Goal: Contribute content: Add original content to the website for others to see

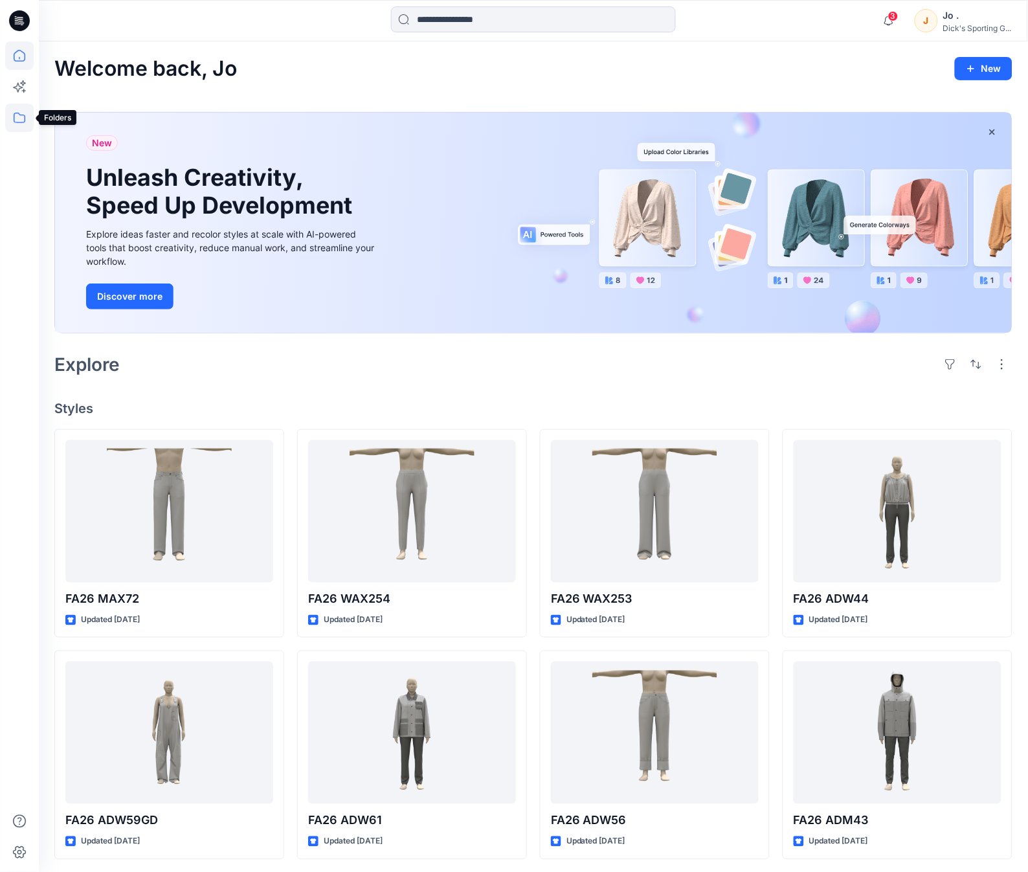
click at [27, 126] on icon at bounding box center [19, 118] width 28 height 28
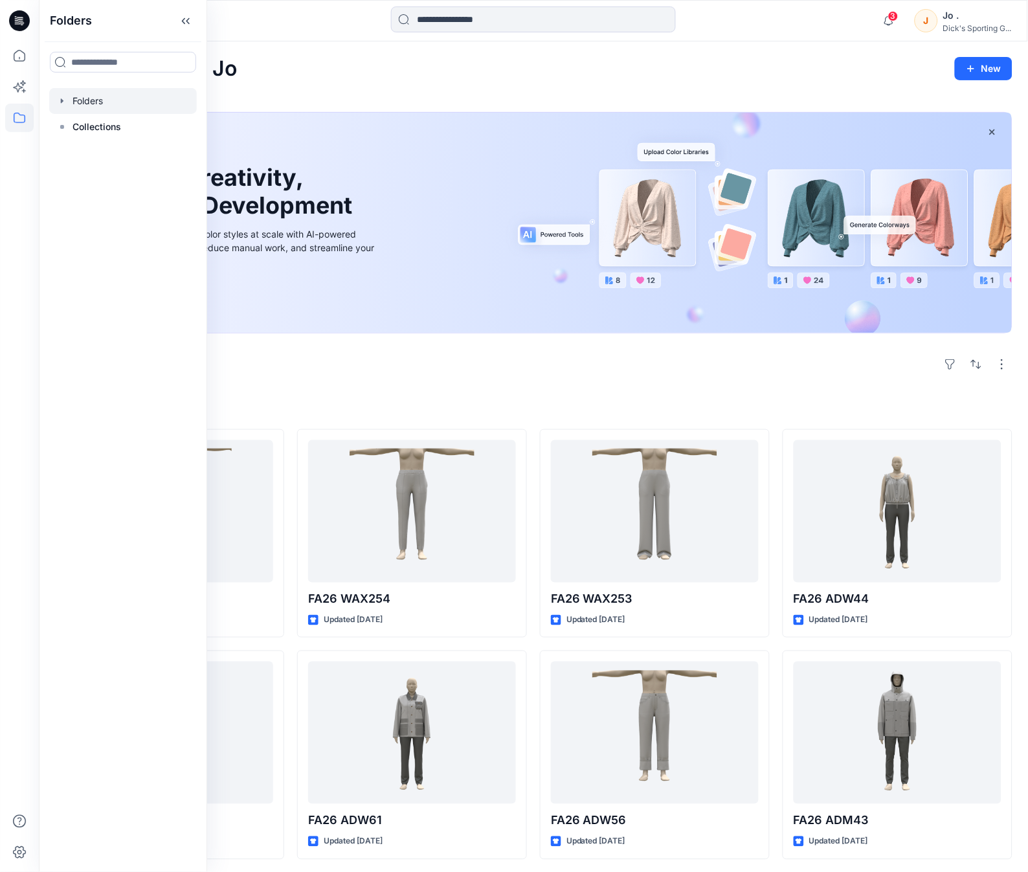
click at [85, 105] on div at bounding box center [123, 101] width 148 height 26
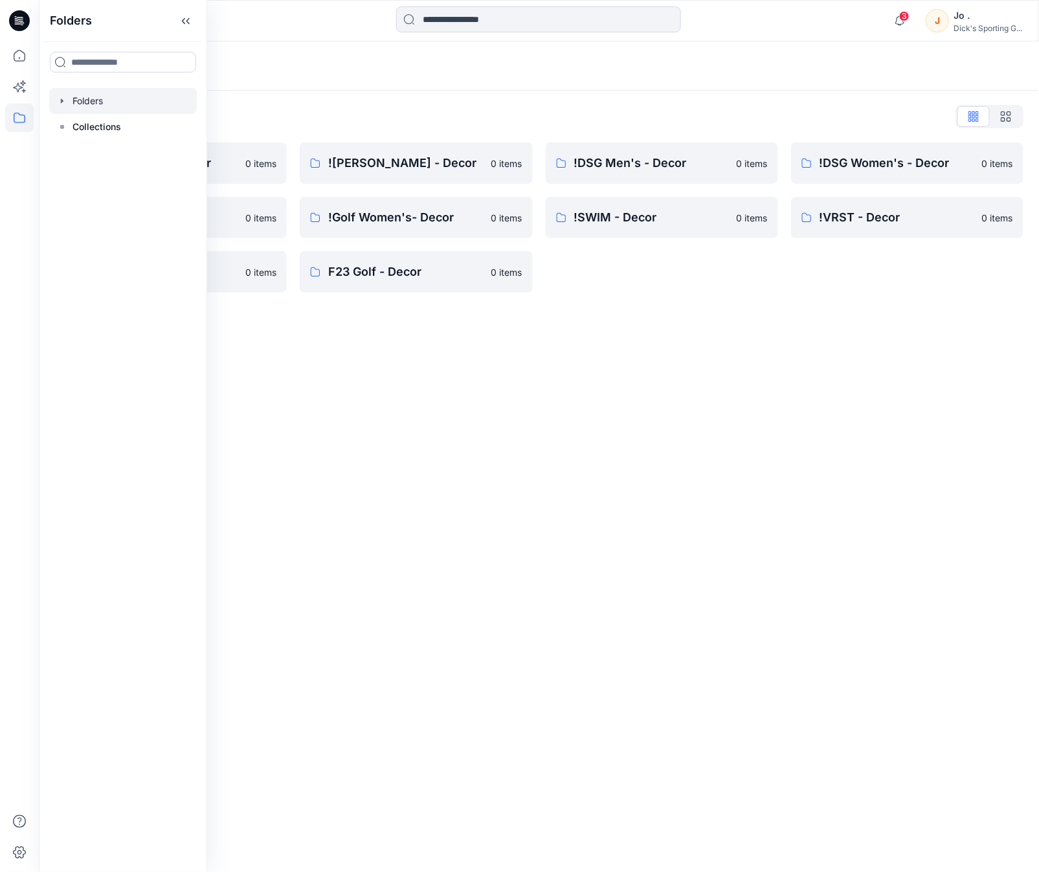
drag, startPoint x: 668, startPoint y: 529, endPoint x: 481, endPoint y: 312, distance: 286.1
click at [668, 528] on div "Folders Folders List !Alpine Design - Decor 0 items !Golf Men's - Decor 0 items…" at bounding box center [539, 456] width 1000 height 831
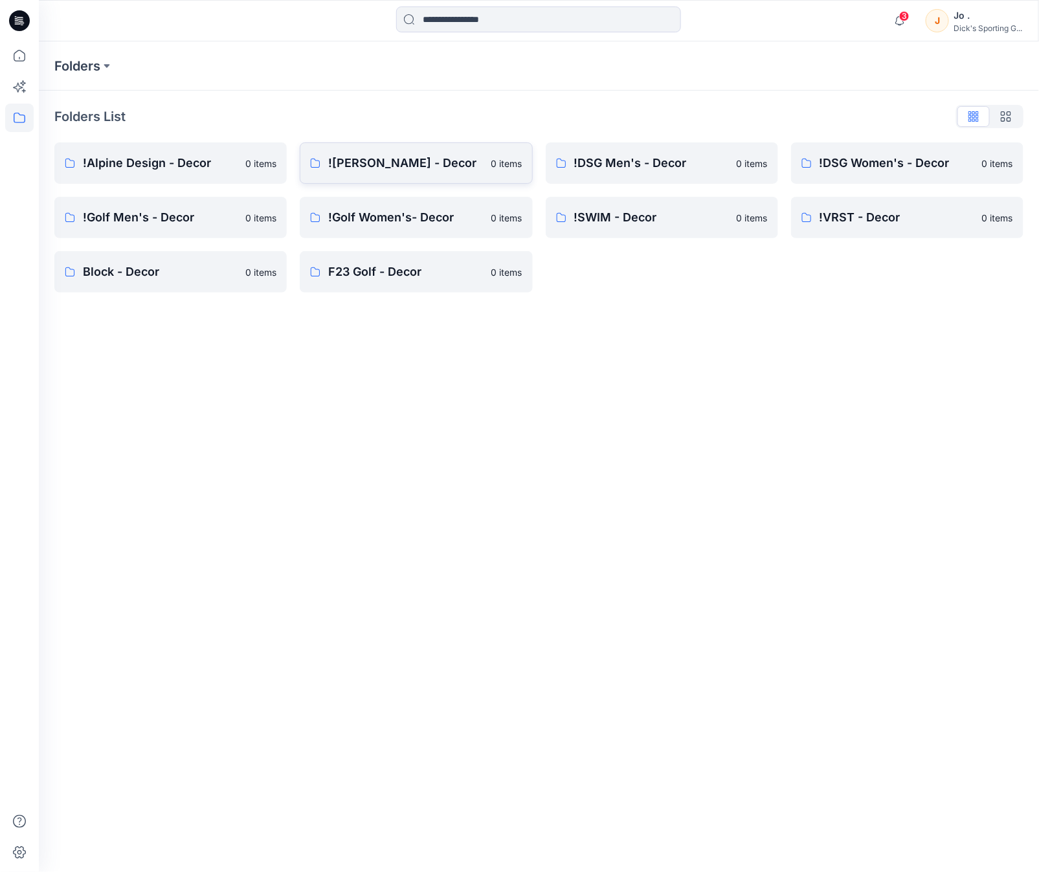
click at [394, 168] on p "![PERSON_NAME] - Decor" at bounding box center [405, 163] width 155 height 18
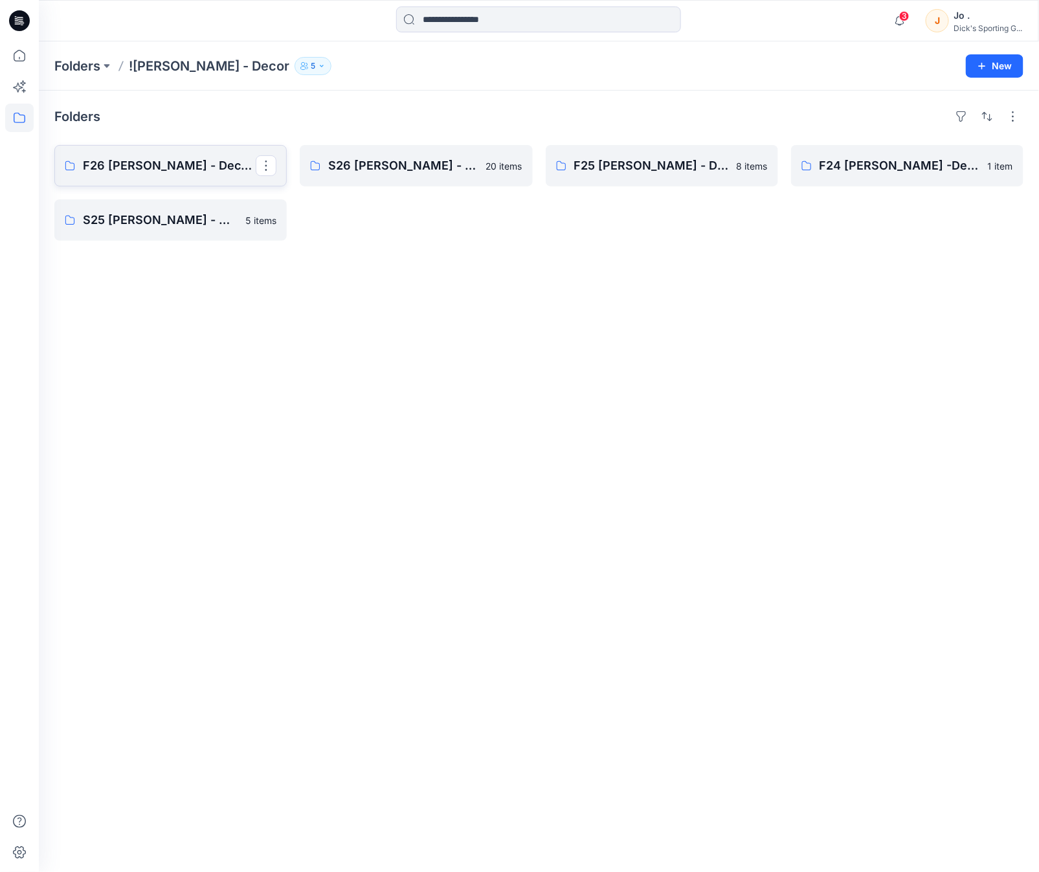
click at [144, 167] on p "F26 [PERSON_NAME] - Decor Board" at bounding box center [169, 166] width 173 height 18
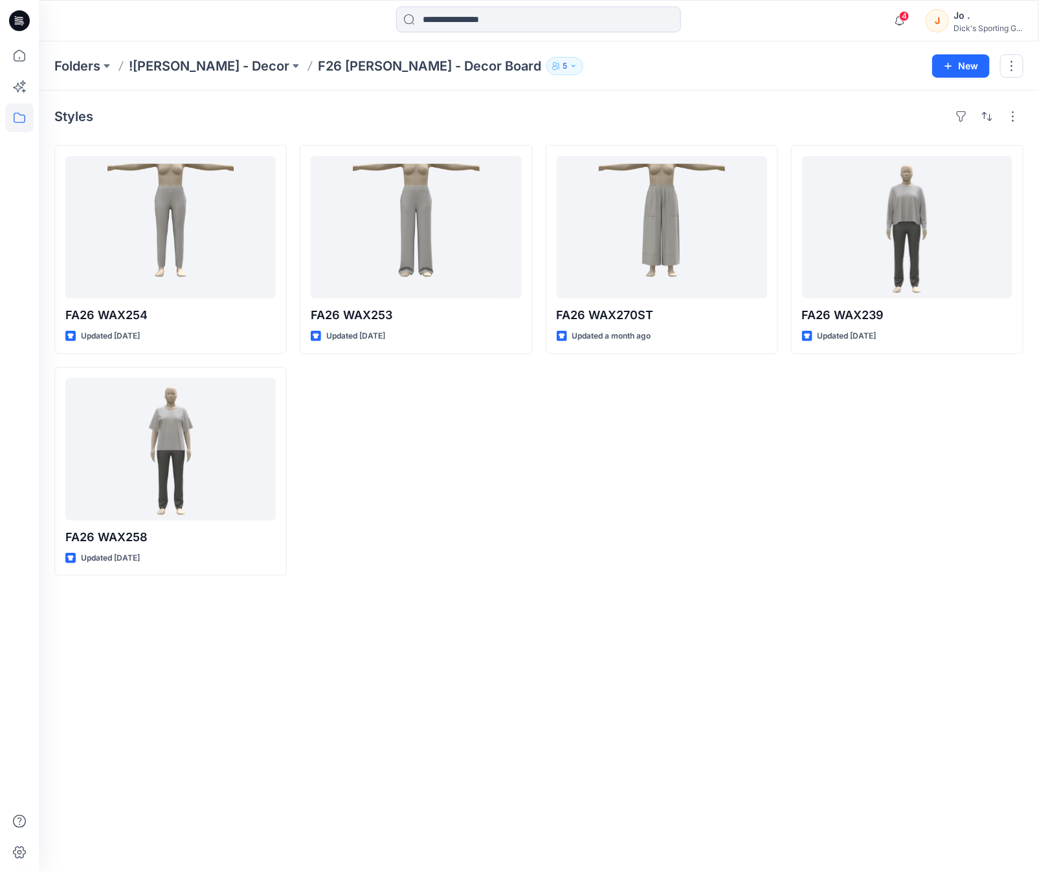
drag, startPoint x: 461, startPoint y: 534, endPoint x: 476, endPoint y: 482, distance: 54.5
click at [463, 534] on div "FA26 WAX253 Updated 10 days ago" at bounding box center [416, 360] width 232 height 431
drag, startPoint x: 466, startPoint y: 444, endPoint x: 411, endPoint y: 484, distance: 68.6
click at [411, 484] on div "FA26 WAX253 Updated 10 days ago" at bounding box center [416, 360] width 232 height 431
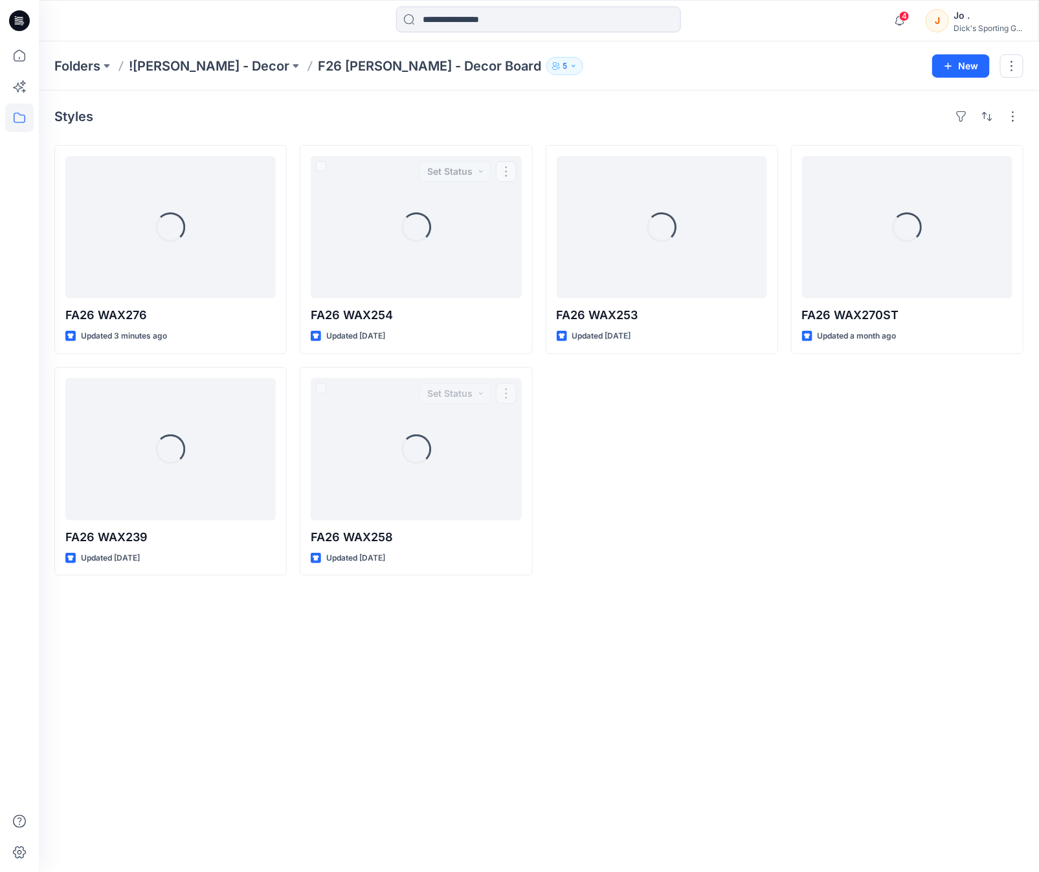
drag, startPoint x: 833, startPoint y: 635, endPoint x: 798, endPoint y: 601, distance: 48.5
click at [829, 629] on div "Styles Loading... FA26 WAX276 Updated 3 minutes ago Loading... FA26 WAX239 Upda…" at bounding box center [539, 482] width 1000 height 782
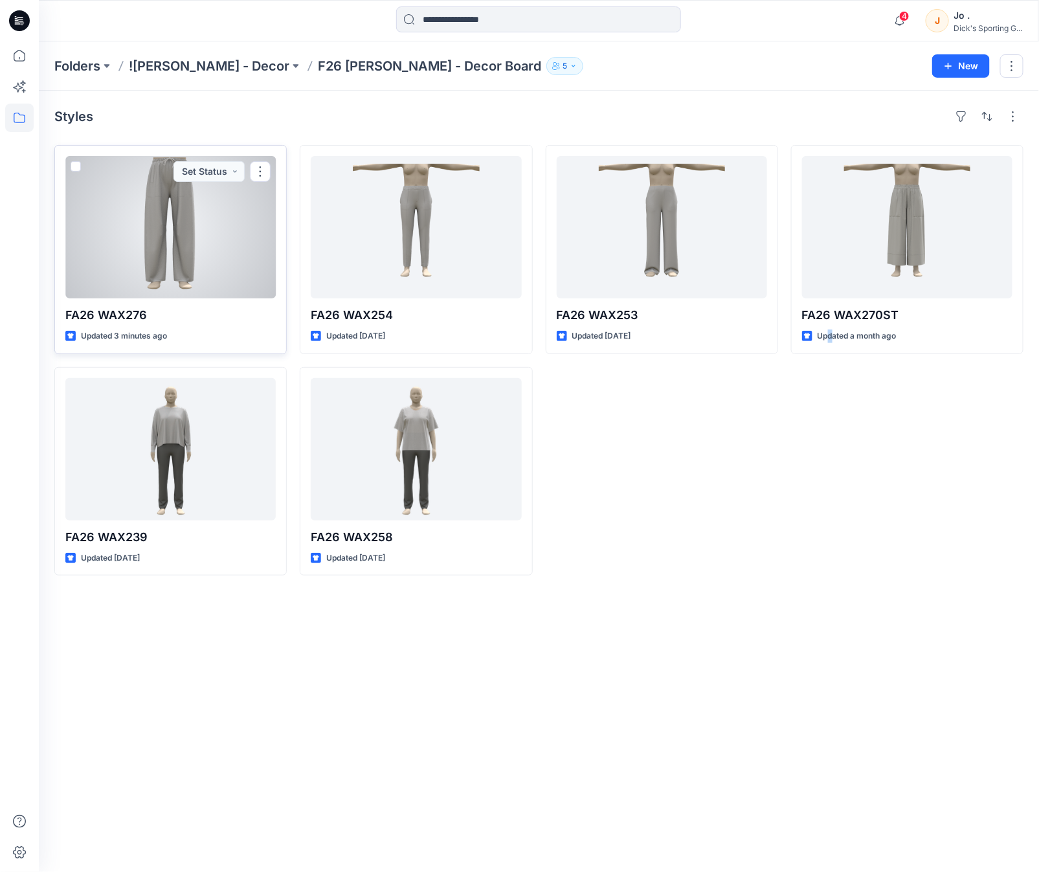
click at [191, 236] on div at bounding box center [170, 227] width 210 height 142
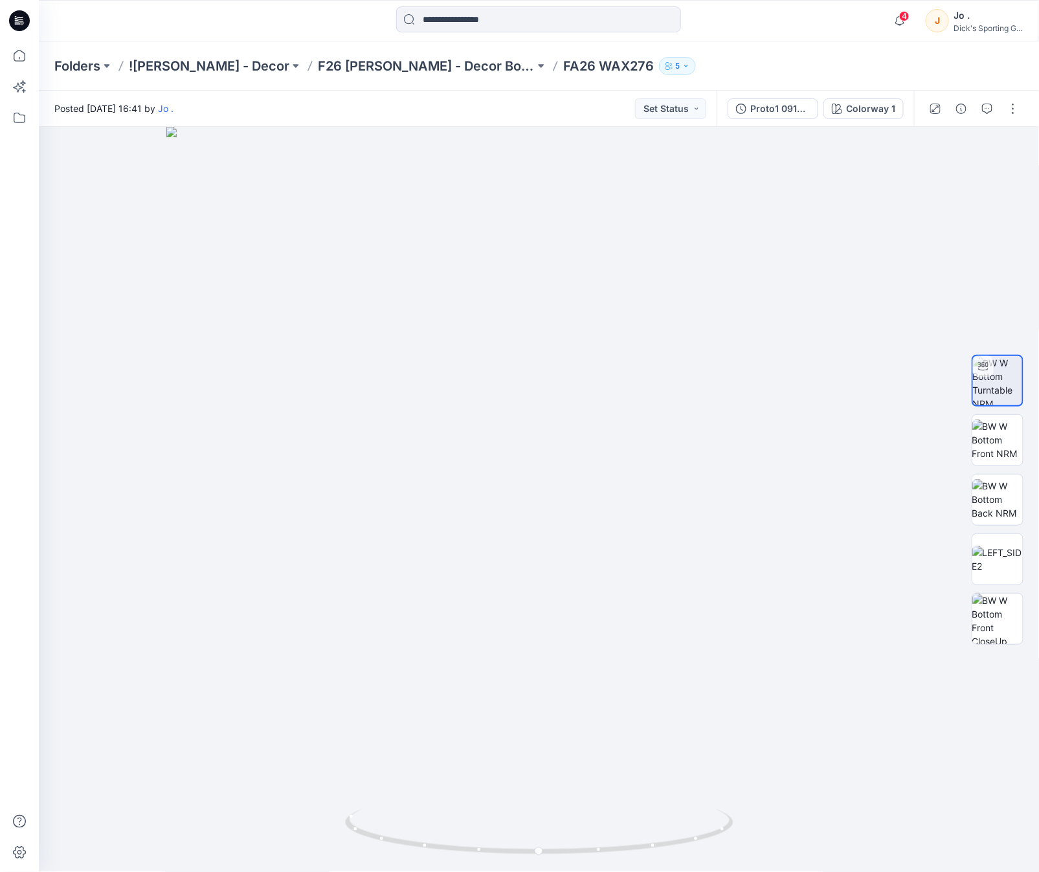
click at [27, 412] on div at bounding box center [19, 456] width 28 height 831
click at [1014, 113] on button "button" at bounding box center [1013, 108] width 21 height 21
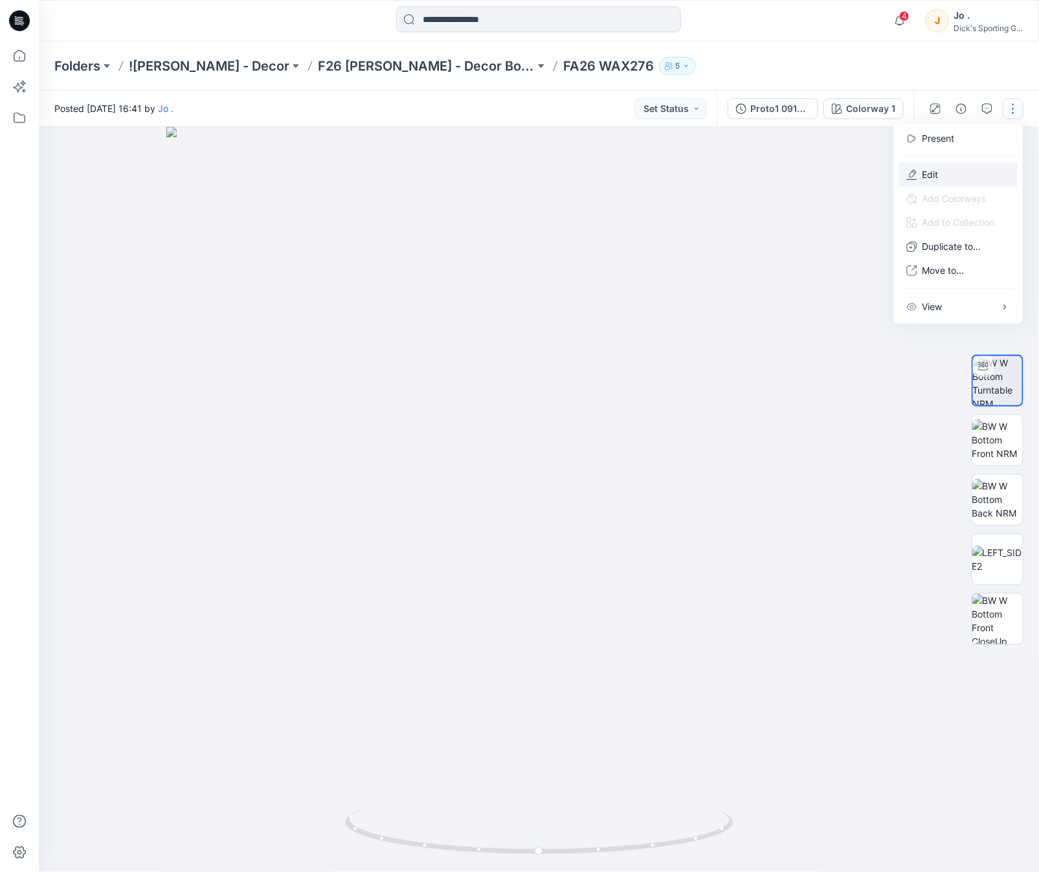
click at [945, 174] on button "Edit" at bounding box center [958, 175] width 119 height 24
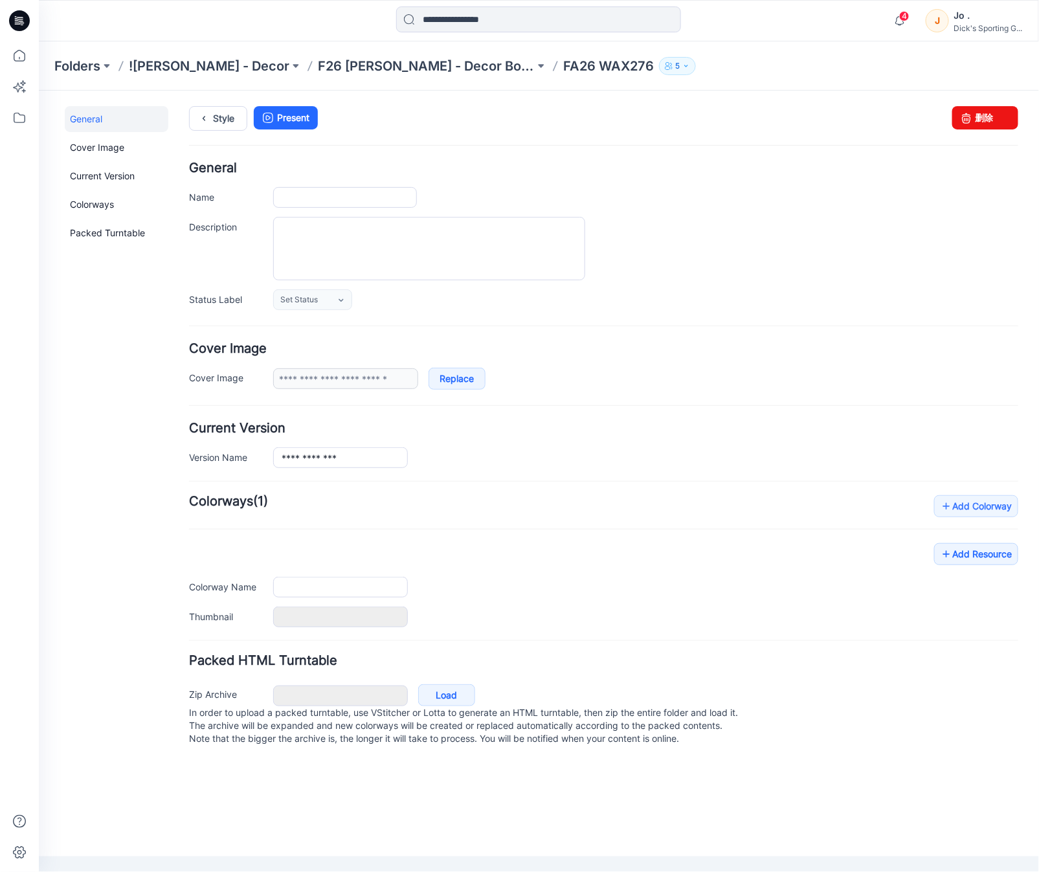
type input "**********"
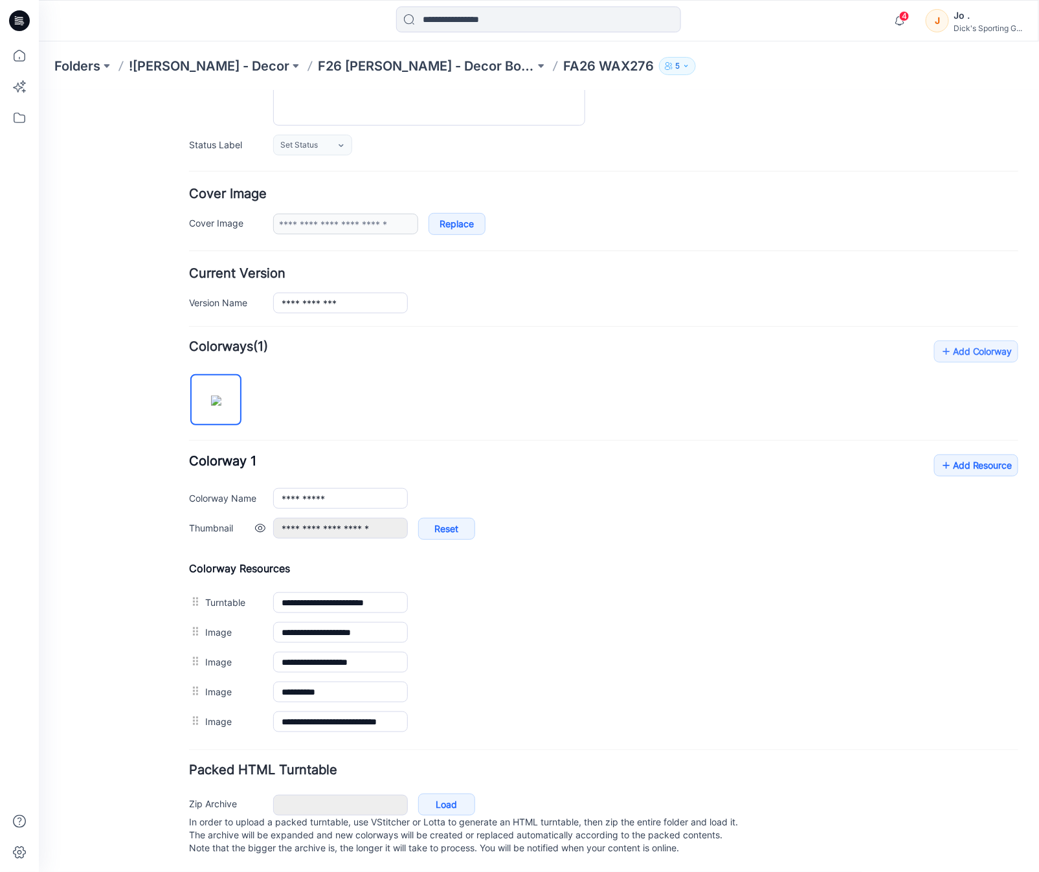
scroll to position [170, 0]
click at [973, 454] on link "Add Resource" at bounding box center [976, 465] width 84 height 22
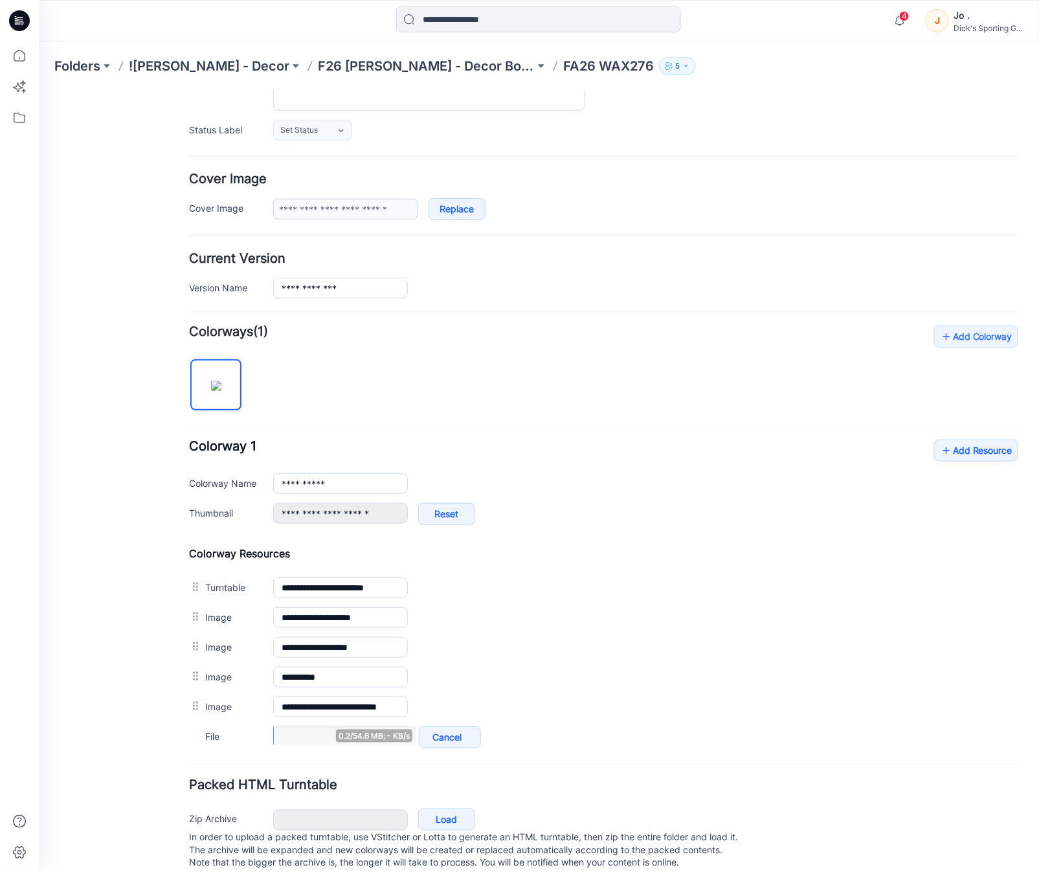
click at [971, 462] on div "**********" at bounding box center [602, 488] width 829 height 98
click at [971, 453] on link "Add Resource" at bounding box center [976, 450] width 84 height 22
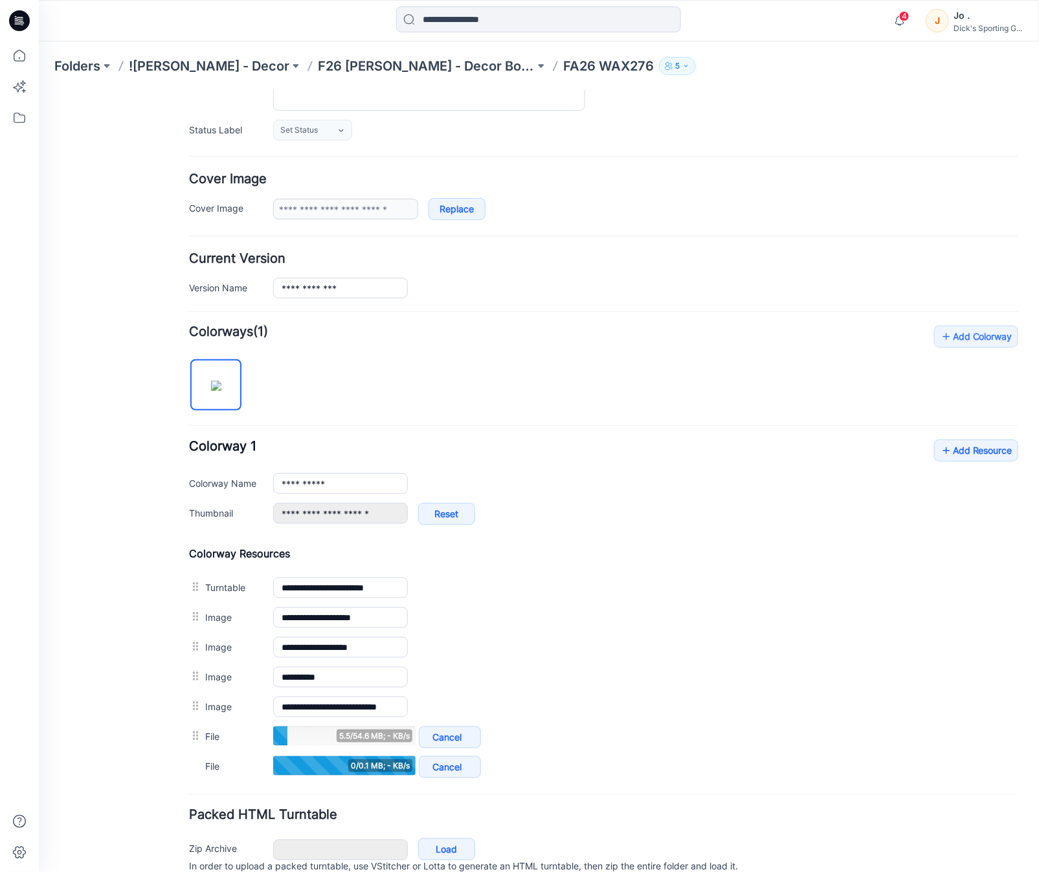
click at [87, 656] on div "General Cover Image Current Version Colorways Packed Turntable" at bounding box center [116, 426] width 104 height 980
click at [84, 411] on div "General Cover Image Current Version Colorways Packed Turntable" at bounding box center [116, 426] width 104 height 980
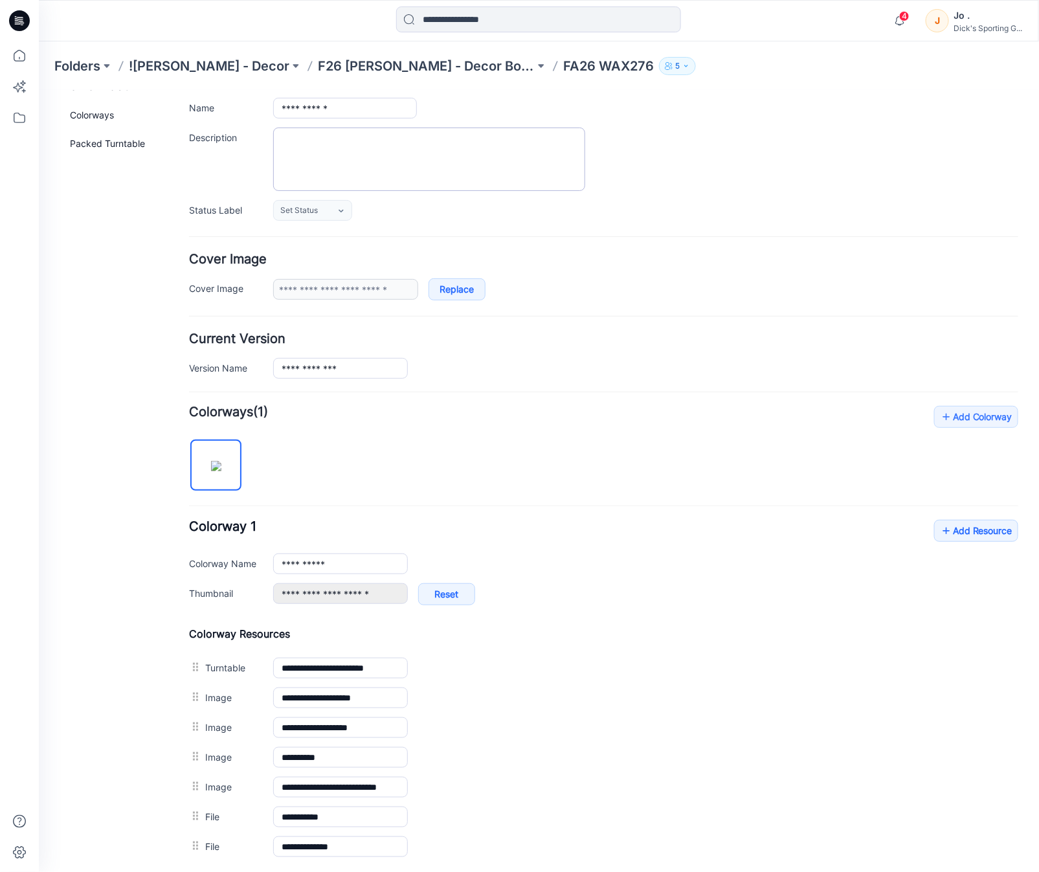
scroll to position [0, 0]
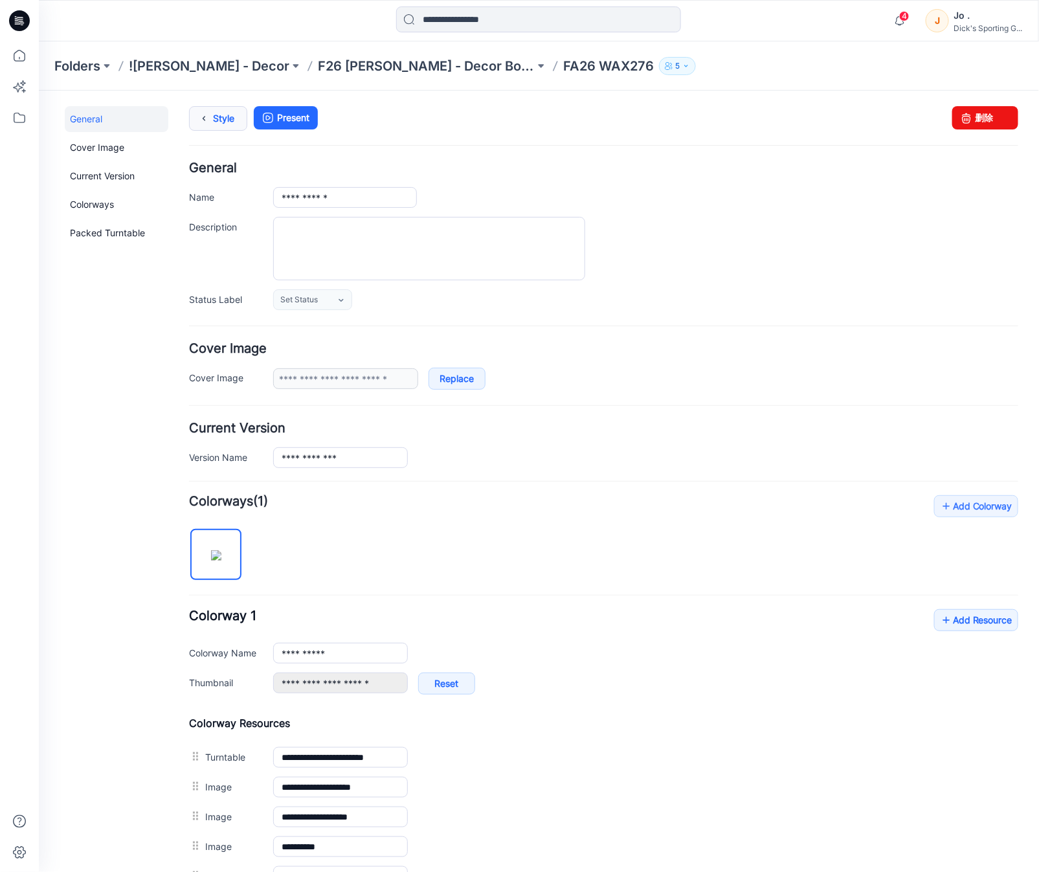
click at [213, 118] on link "Style" at bounding box center [217, 118] width 58 height 25
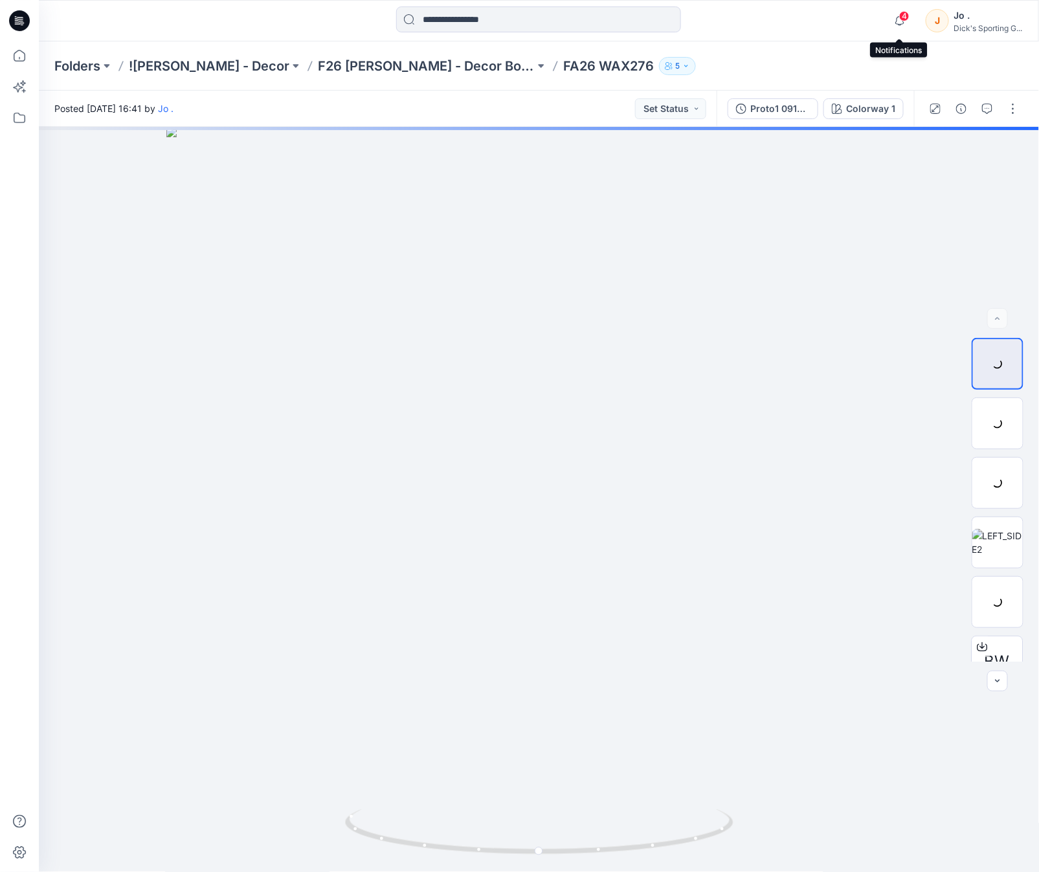
click at [901, 14] on span "4" at bounding box center [904, 16] width 10 height 10
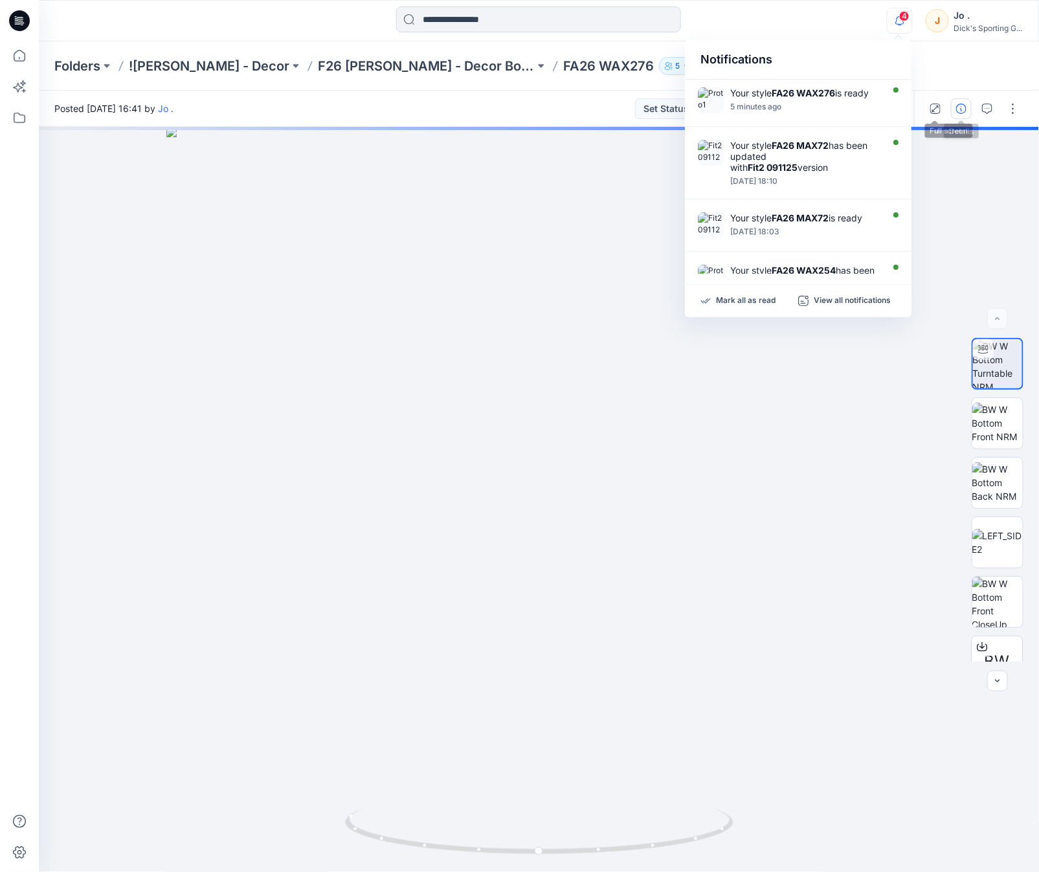
click at [957, 109] on icon "button" at bounding box center [961, 109] width 10 height 10
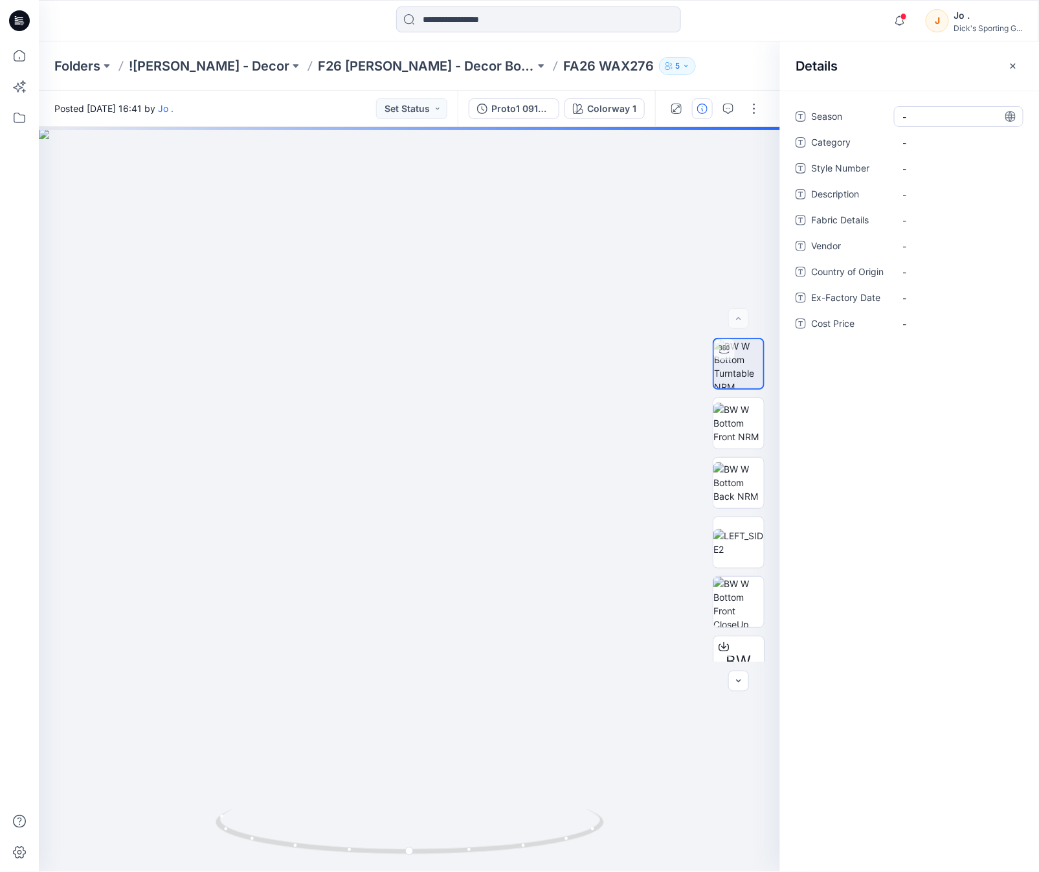
click at [946, 120] on span "-" at bounding box center [959, 117] width 113 height 14
type textarea "**********"
click at [924, 139] on span "-" at bounding box center [959, 143] width 113 height 14
drag, startPoint x: 910, startPoint y: 134, endPoint x: 918, endPoint y: 139, distance: 9.0
click at [918, 139] on div "-" at bounding box center [958, 142] width 129 height 21
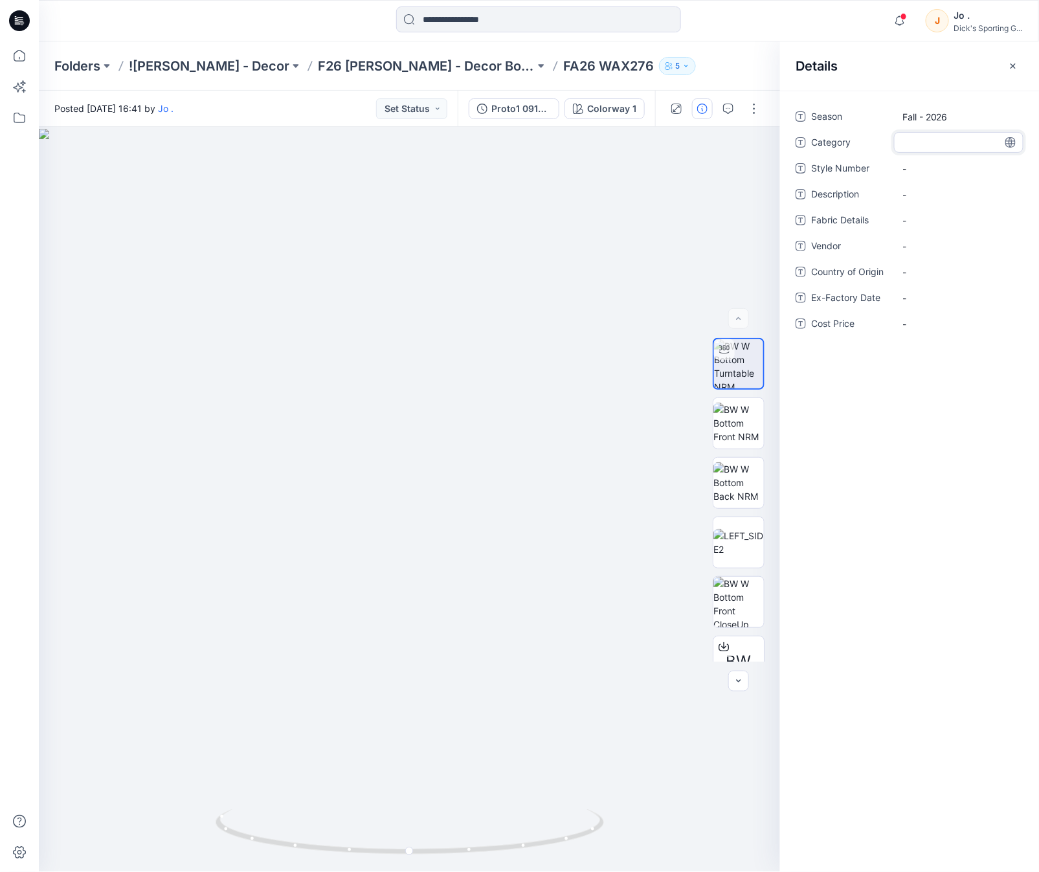
type textarea "*****"
click at [920, 173] on Number "-" at bounding box center [959, 169] width 113 height 14
click at [928, 170] on Number "-" at bounding box center [959, 169] width 113 height 14
type textarea "******"
click at [918, 194] on span "-" at bounding box center [959, 195] width 113 height 14
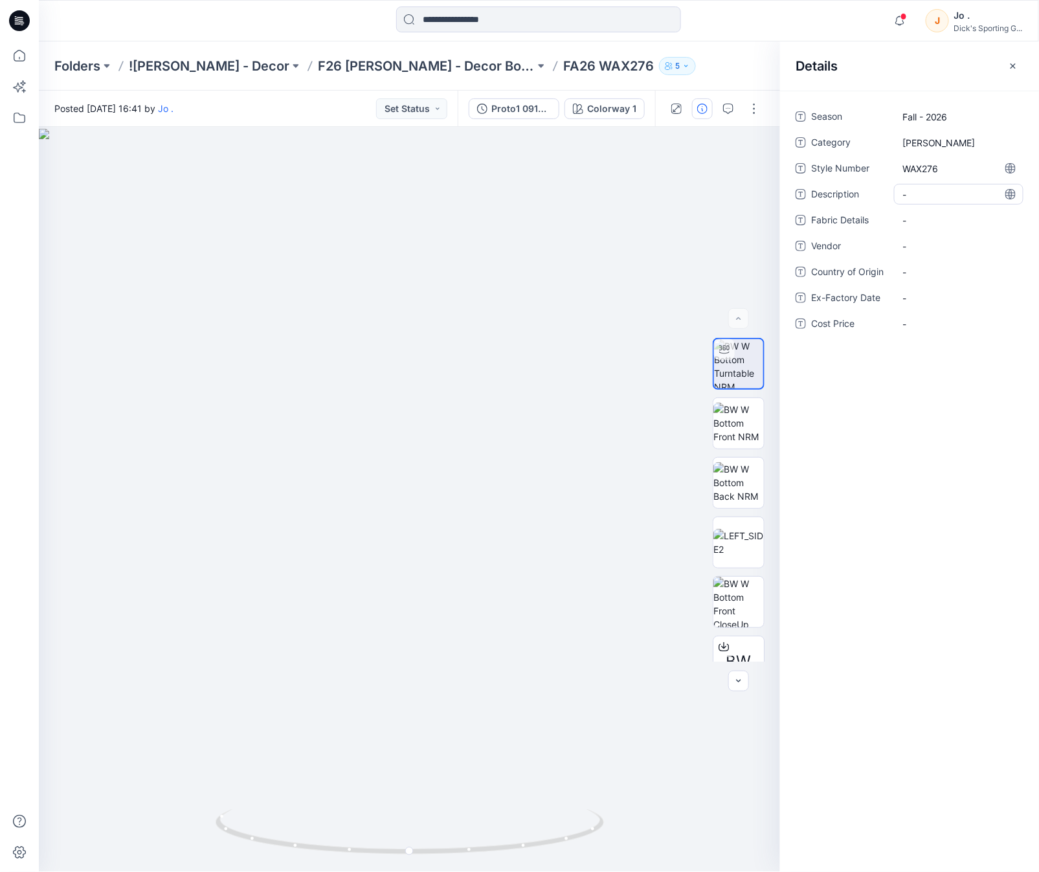
click at [915, 192] on span "-" at bounding box center [959, 195] width 113 height 14
type textarea "**********"
click at [910, 216] on Details "-" at bounding box center [959, 221] width 113 height 14
click at [913, 212] on div "-" at bounding box center [958, 220] width 129 height 21
type textarea "**********"
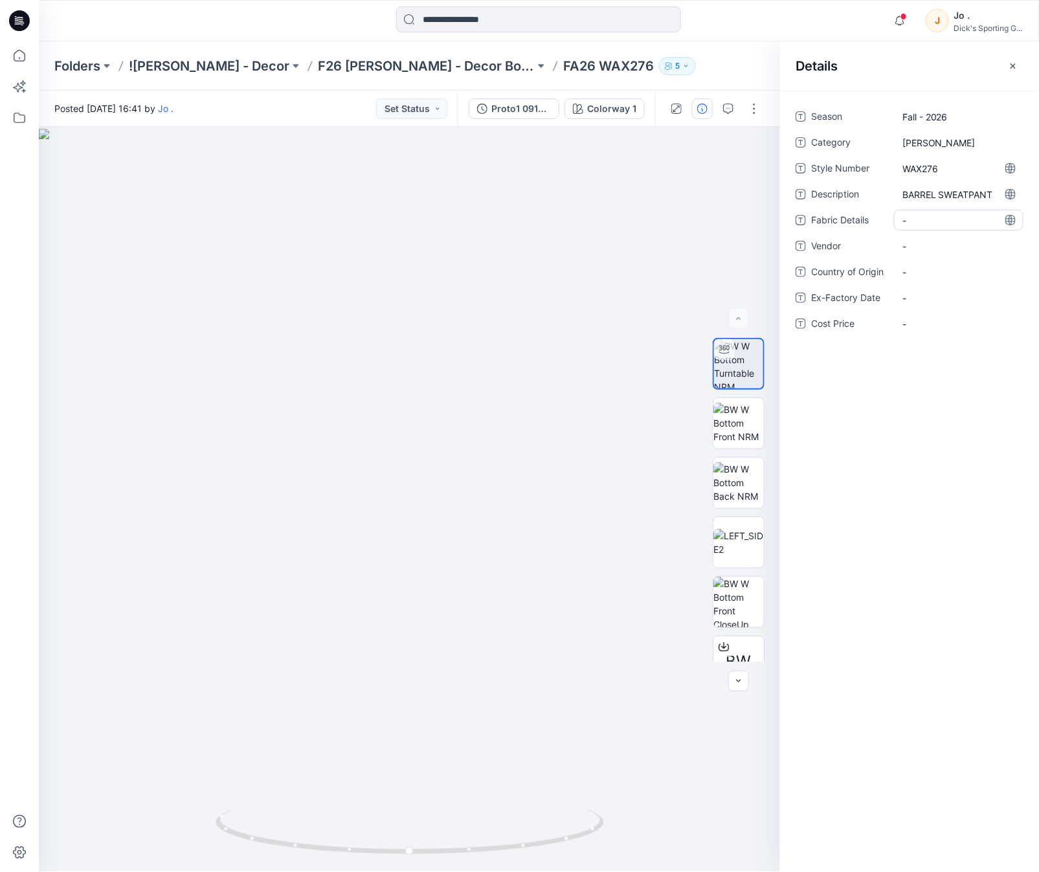
click at [937, 225] on Details "-" at bounding box center [959, 221] width 113 height 14
click at [921, 210] on div "-" at bounding box center [958, 220] width 129 height 21
type textarea "**********"
click at [918, 243] on div "**********" at bounding box center [910, 227] width 228 height 243
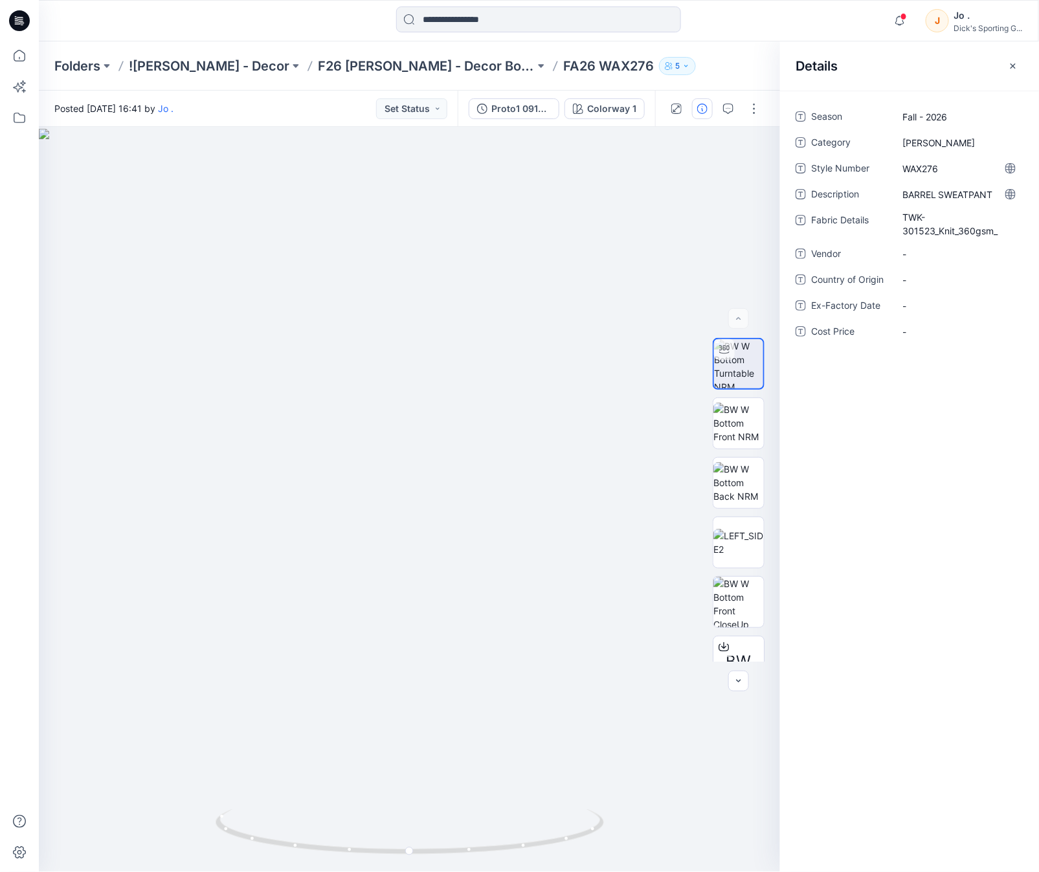
click at [931, 255] on div "Season Fall - 2026 Category [PERSON_NAME] Style Number WAX276 Description BARRE…" at bounding box center [910, 231] width 228 height 251
click at [930, 279] on div "Season Fall - 2026 Category [PERSON_NAME] Style Number WAX276 Description BARRE…" at bounding box center [910, 231] width 228 height 251
click at [929, 261] on span "-" at bounding box center [959, 254] width 113 height 14
type textarea "*****"
click at [930, 287] on Origin "-" at bounding box center [959, 280] width 113 height 14
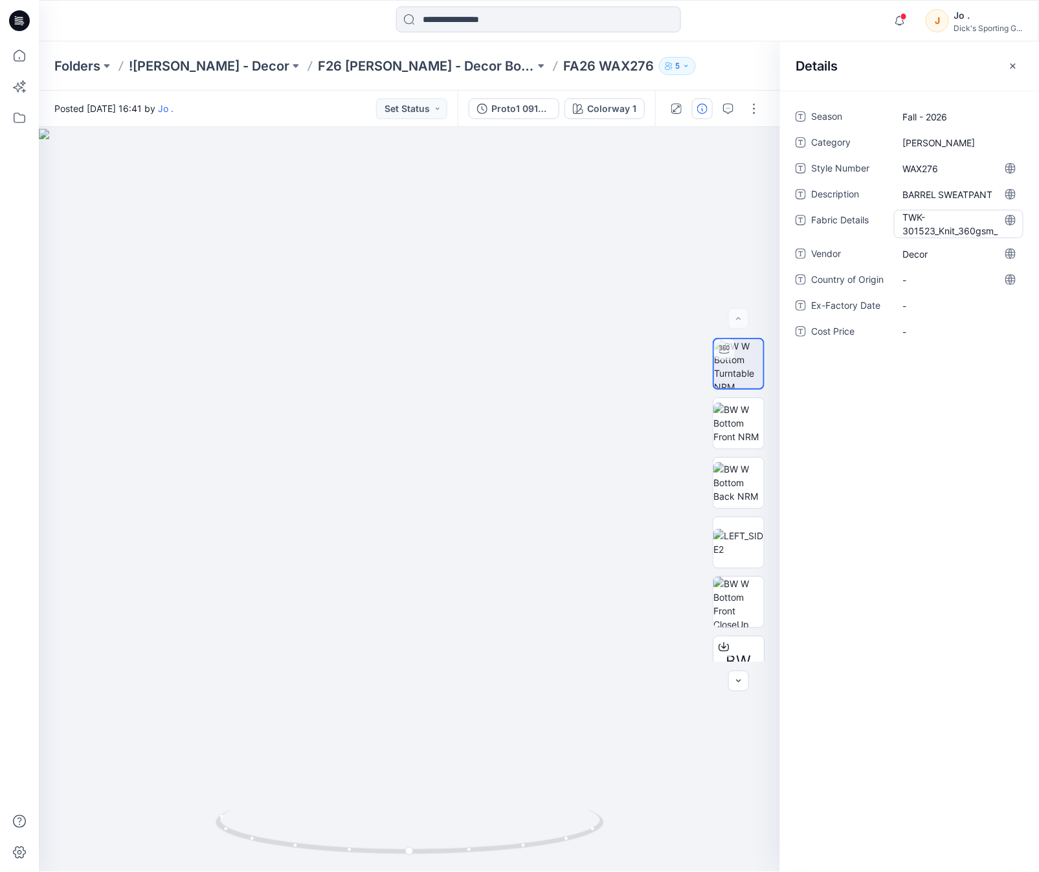
click at [965, 233] on Details "TWK-301523_Knit_360gsm_" at bounding box center [959, 223] width 113 height 27
type textarea "**********"
click at [935, 309] on div "-" at bounding box center [958, 318] width 129 height 21
click at [1017, 62] on icon "button" at bounding box center [1013, 66] width 10 height 10
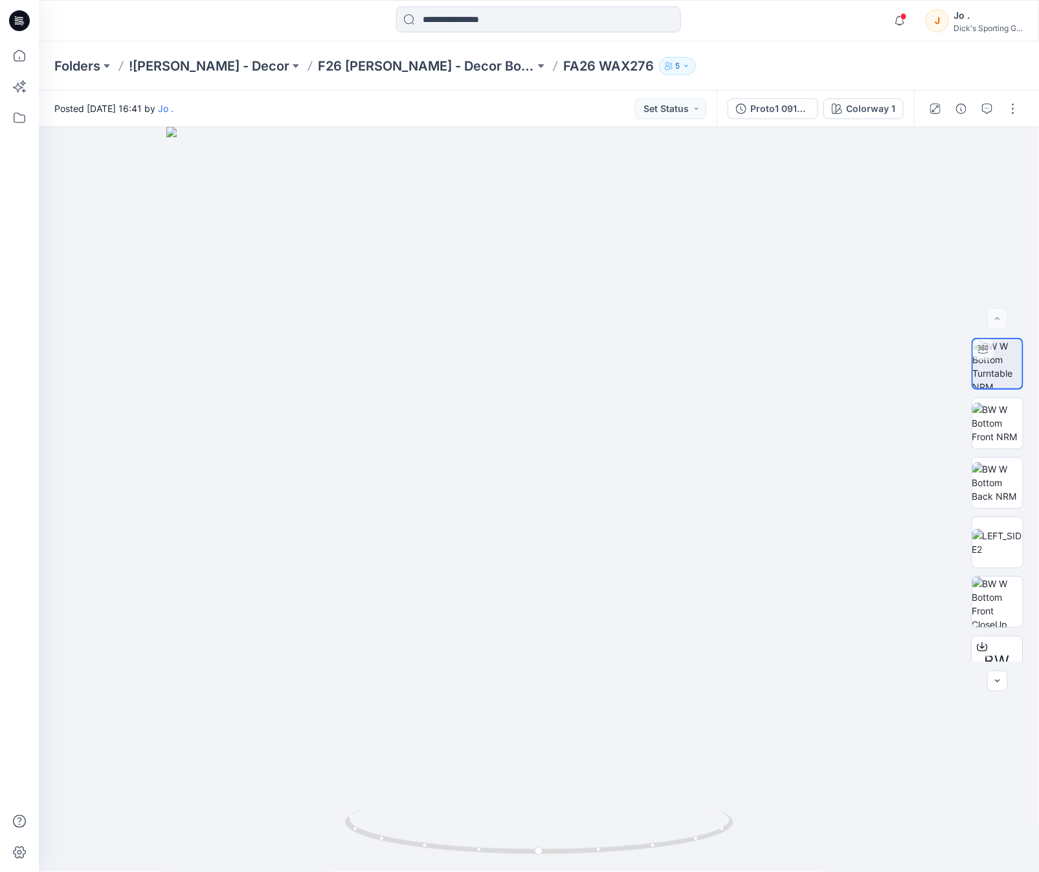
click at [745, 62] on div "Folders ![PERSON_NAME] - Decor F26 [PERSON_NAME] - Decor Board FA26 WAX276 5" at bounding box center [488, 66] width 868 height 18
drag, startPoint x: 19, startPoint y: 418, endPoint x: 215, endPoint y: 149, distance: 332.9
click at [21, 411] on div at bounding box center [19, 456] width 28 height 831
